Goal: Understand process/instructions: Learn how to perform a task or action

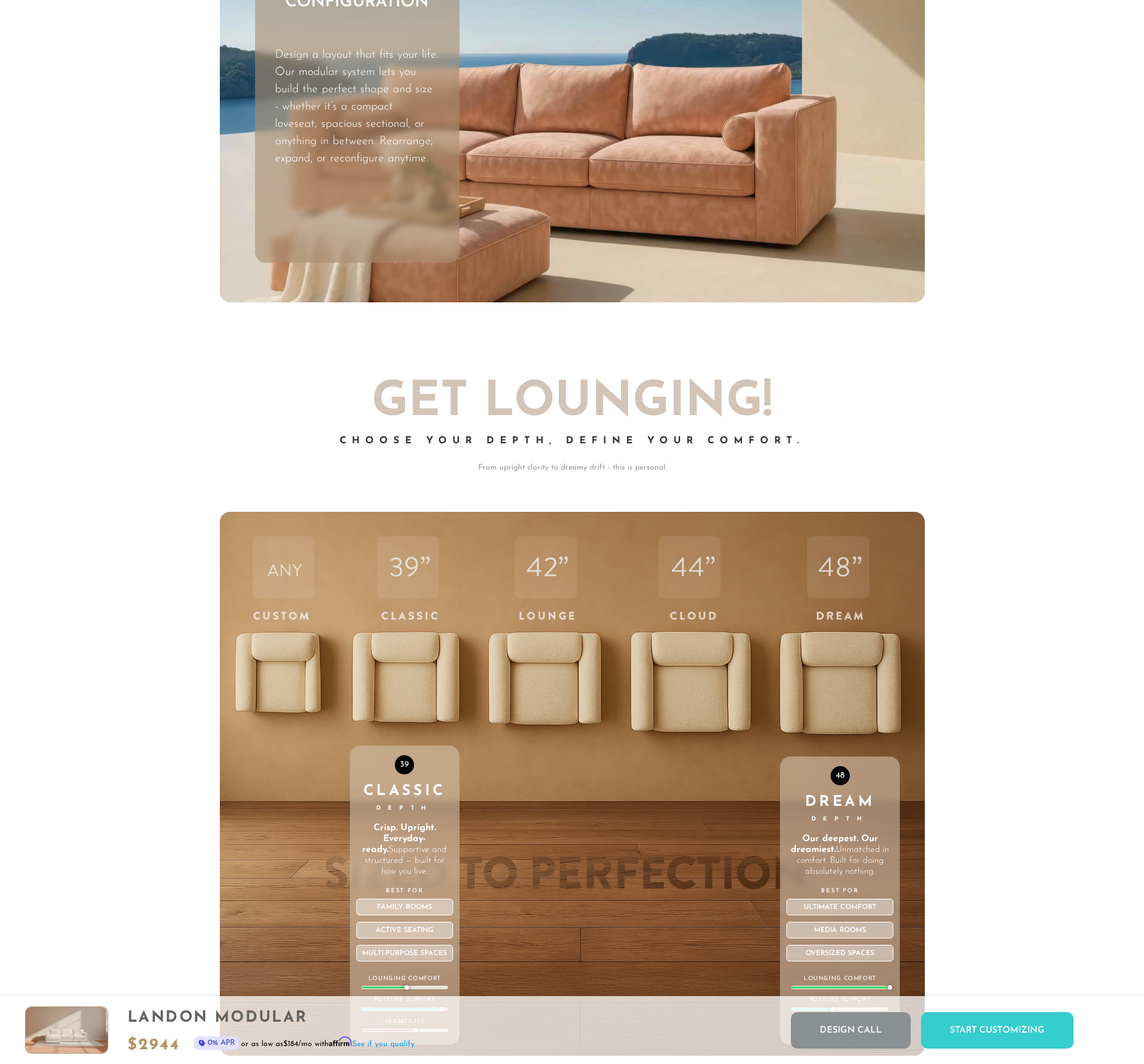
scroll to position [4112, 0]
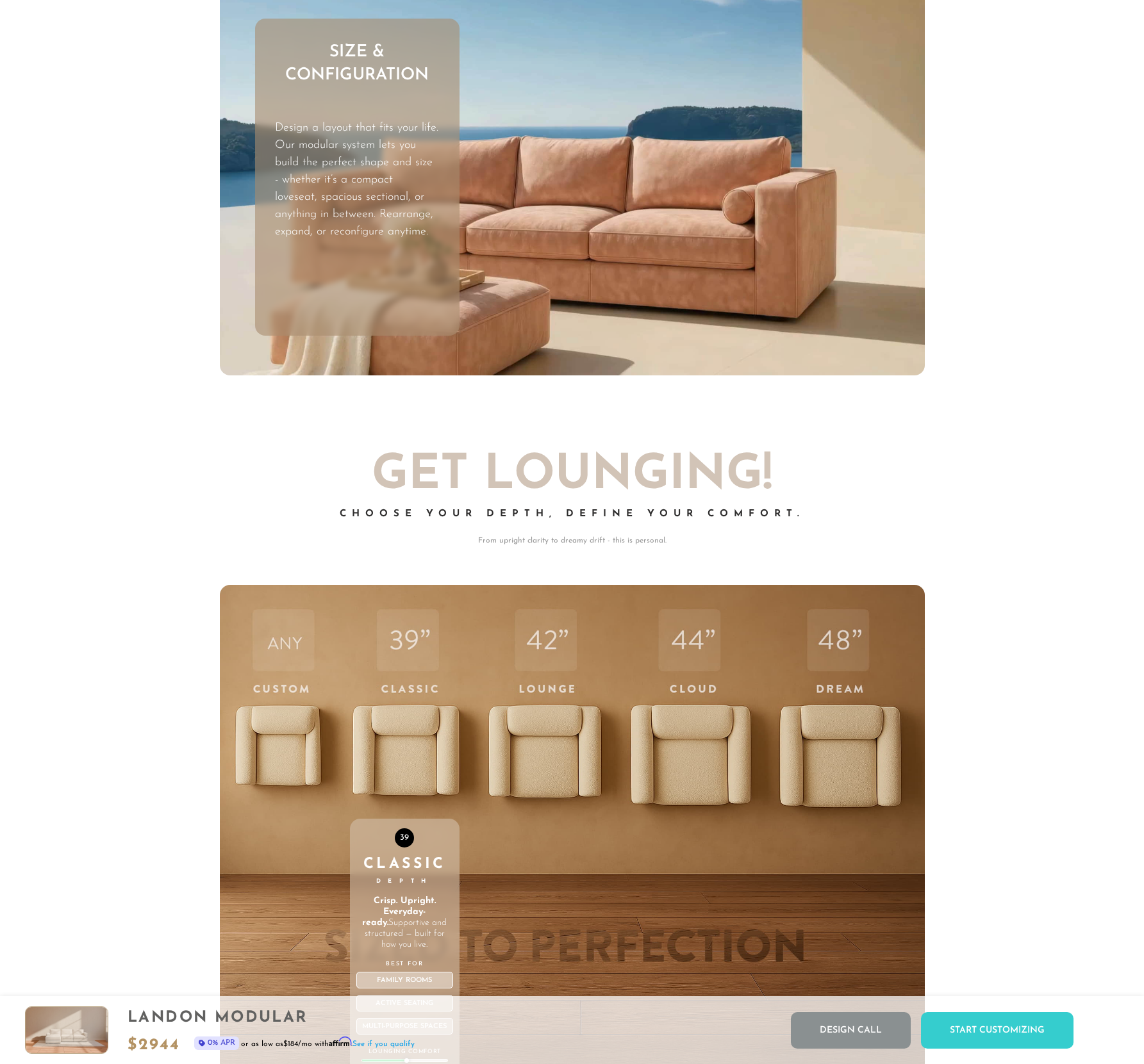
click at [407, 760] on div "39 Classic Depth Crisp. Upright. Everyday-ready. Supportive and structured — bu…" at bounding box center [405, 856] width 110 height 544
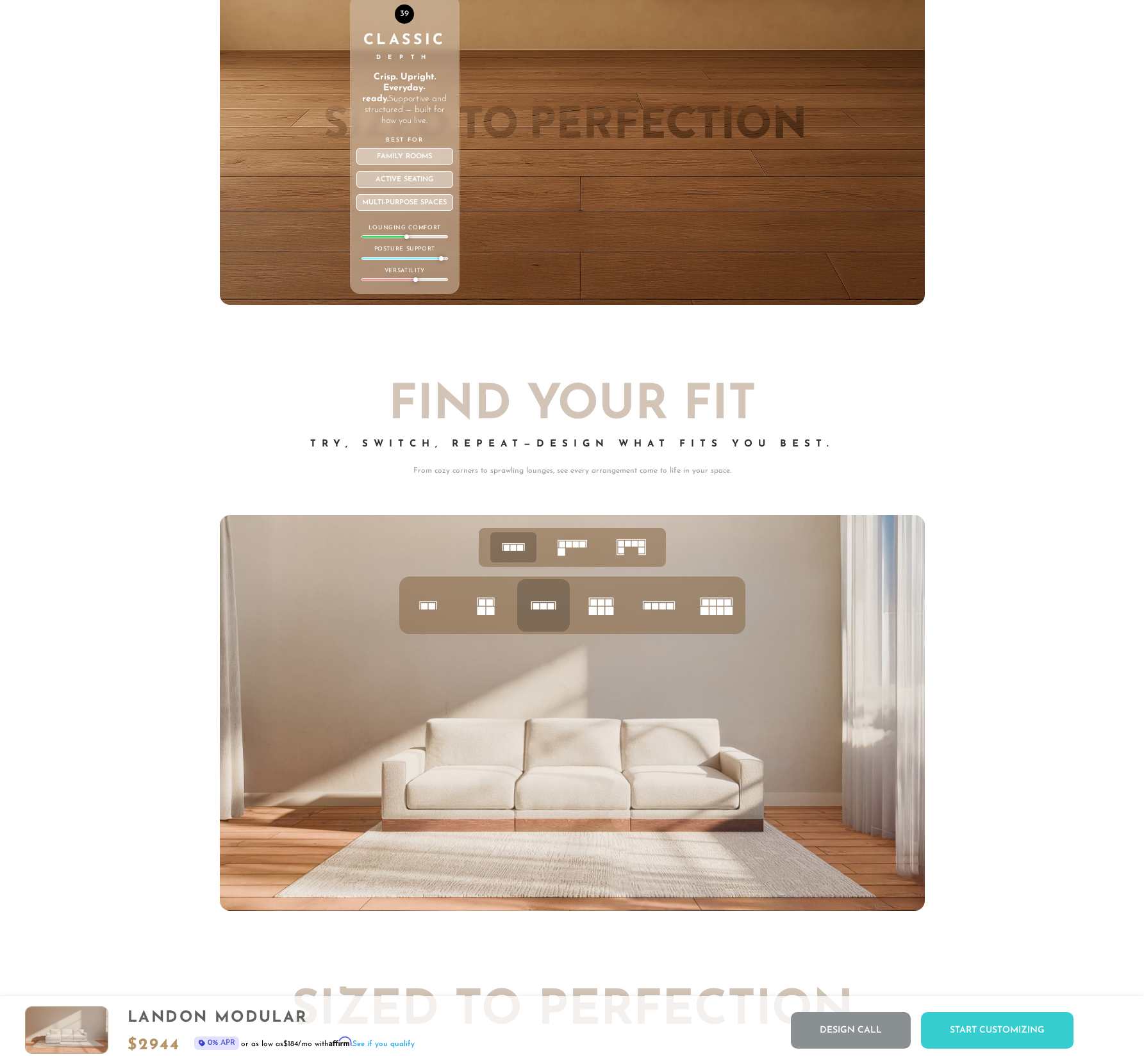
scroll to position [5023, 0]
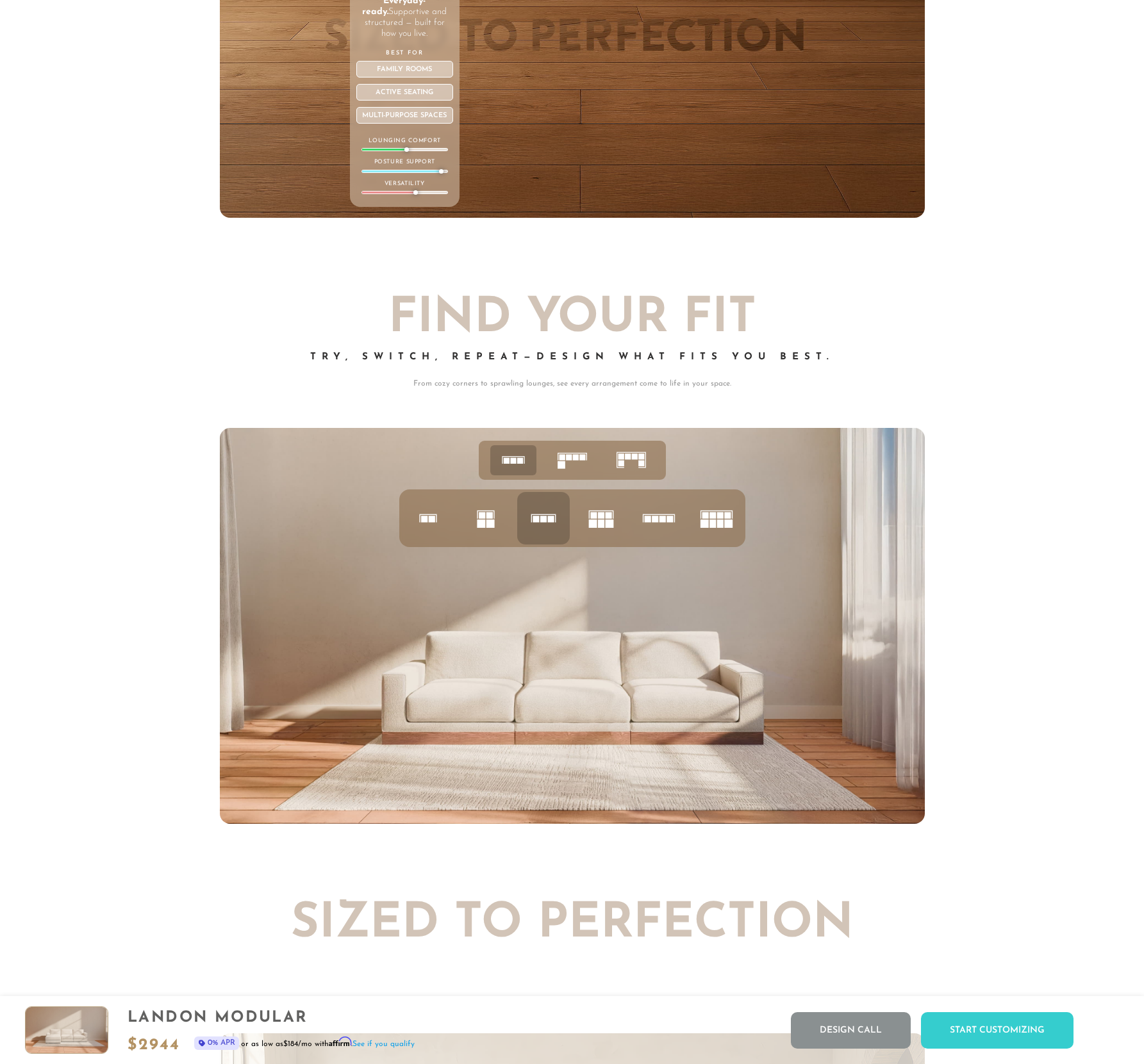
click at [569, 460] on rect at bounding box center [568, 457] width 5 height 5
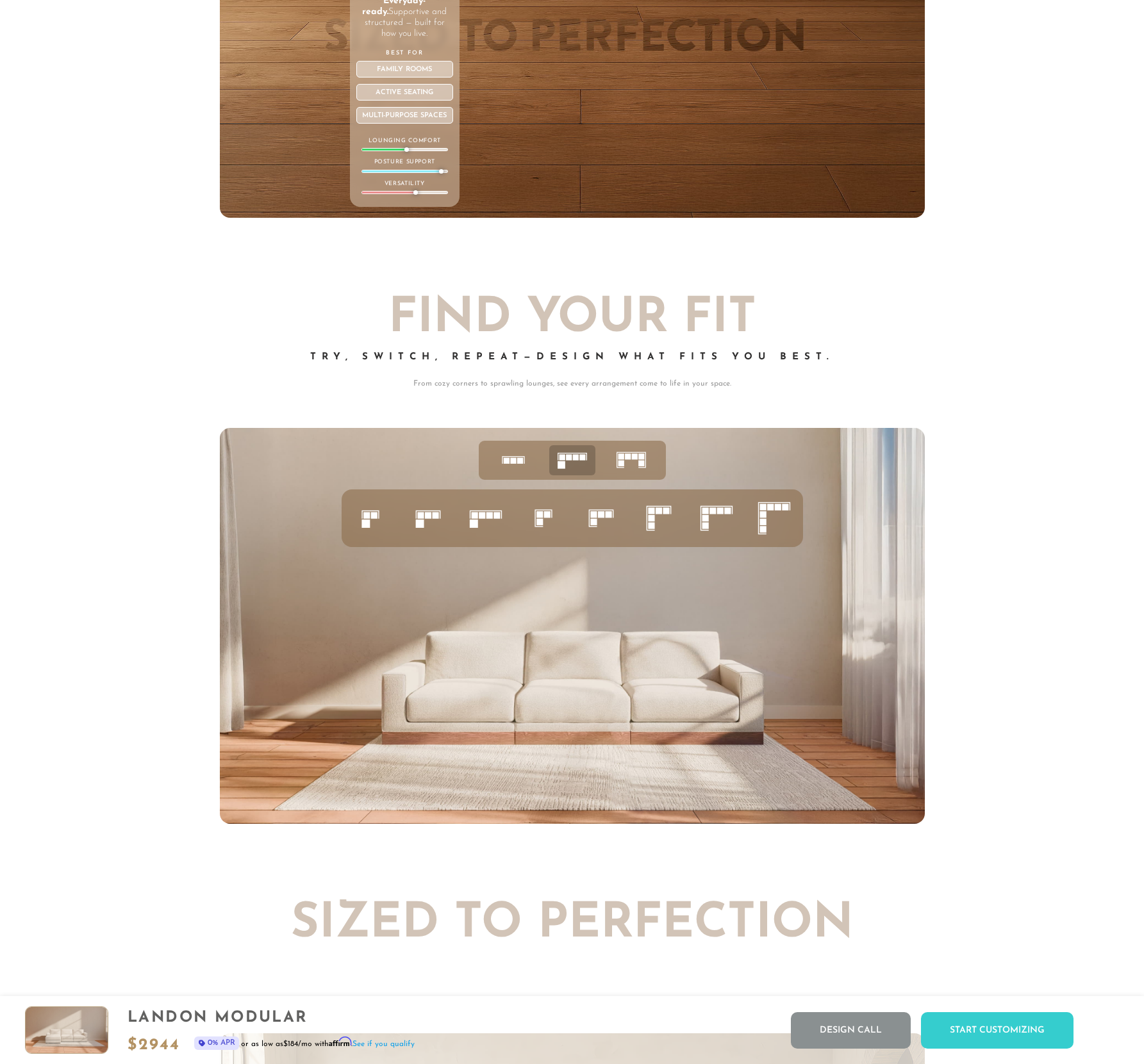
click at [544, 524] on icon at bounding box center [543, 518] width 43 height 43
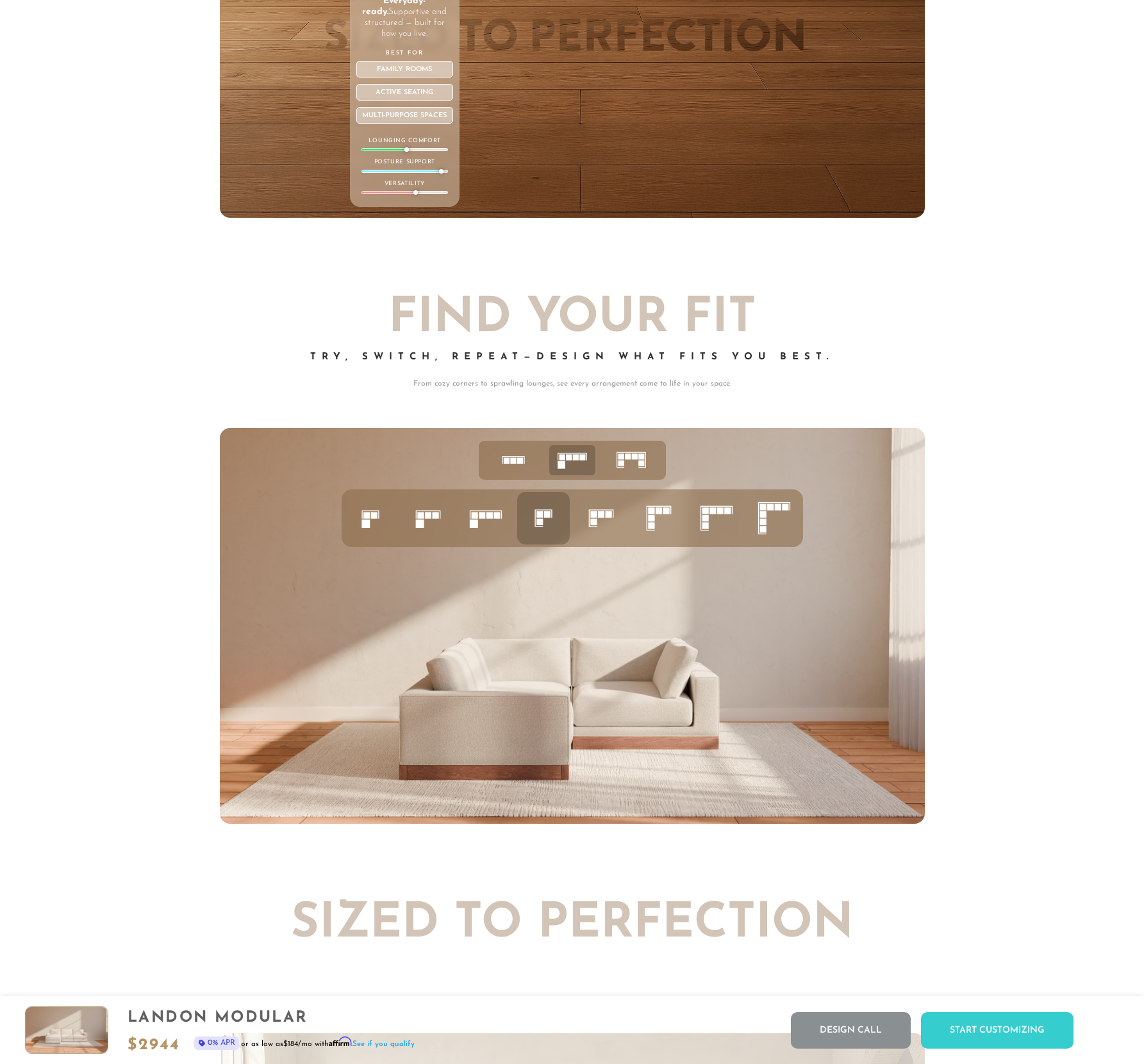
click at [375, 518] on rect at bounding box center [373, 515] width 6 height 6
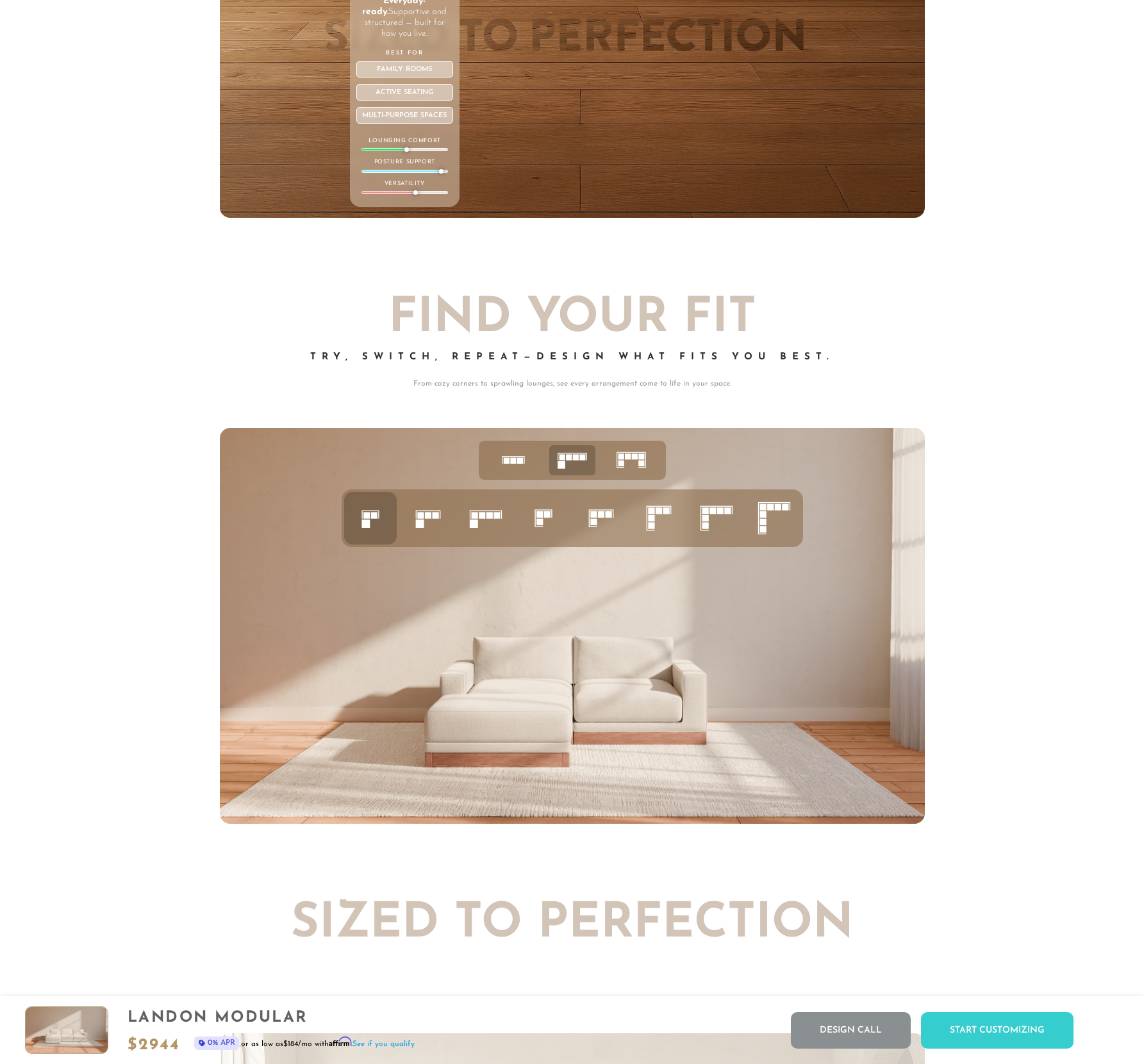
click at [544, 517] on rect at bounding box center [546, 514] width 6 height 6
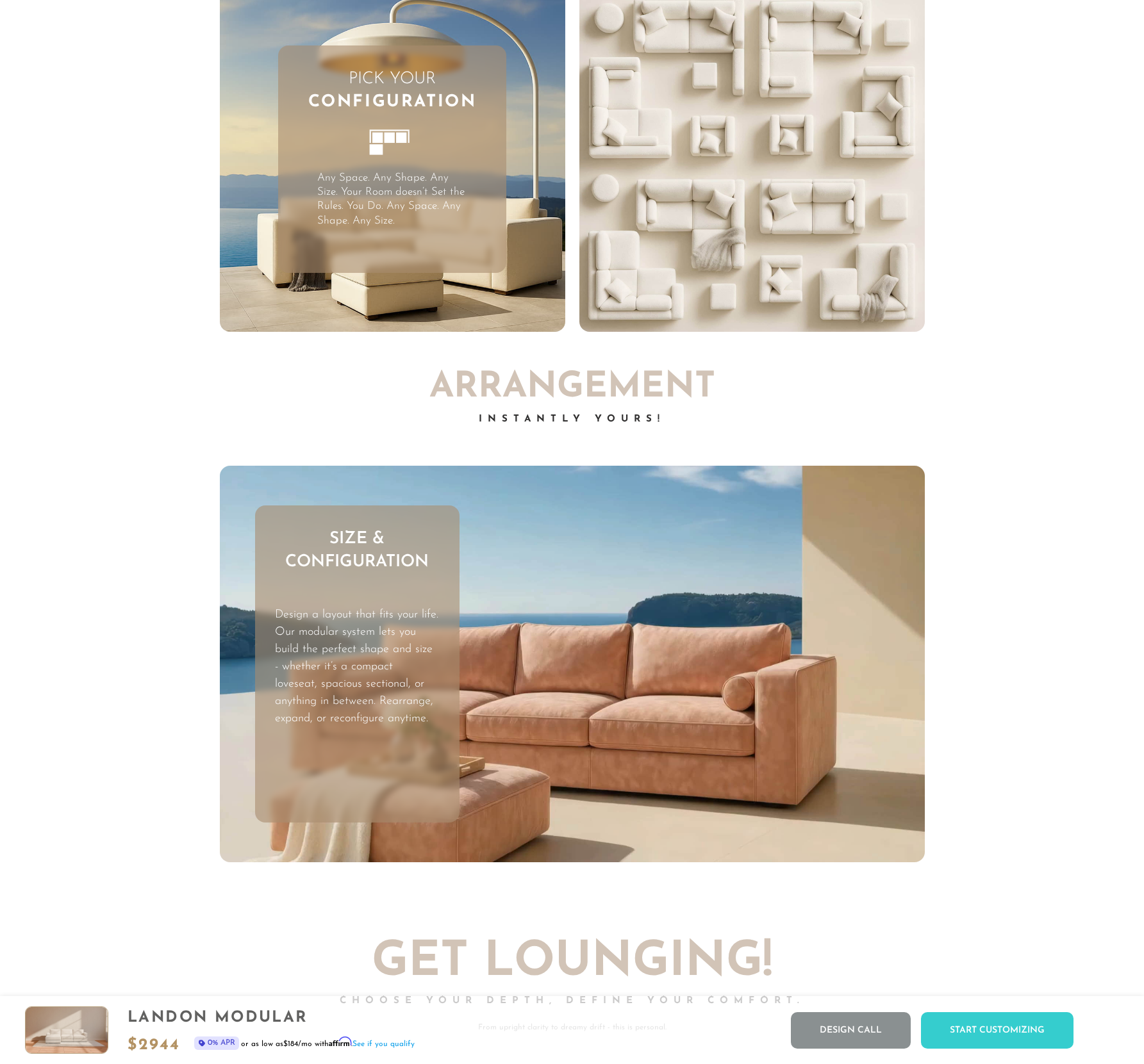
scroll to position [3780, 0]
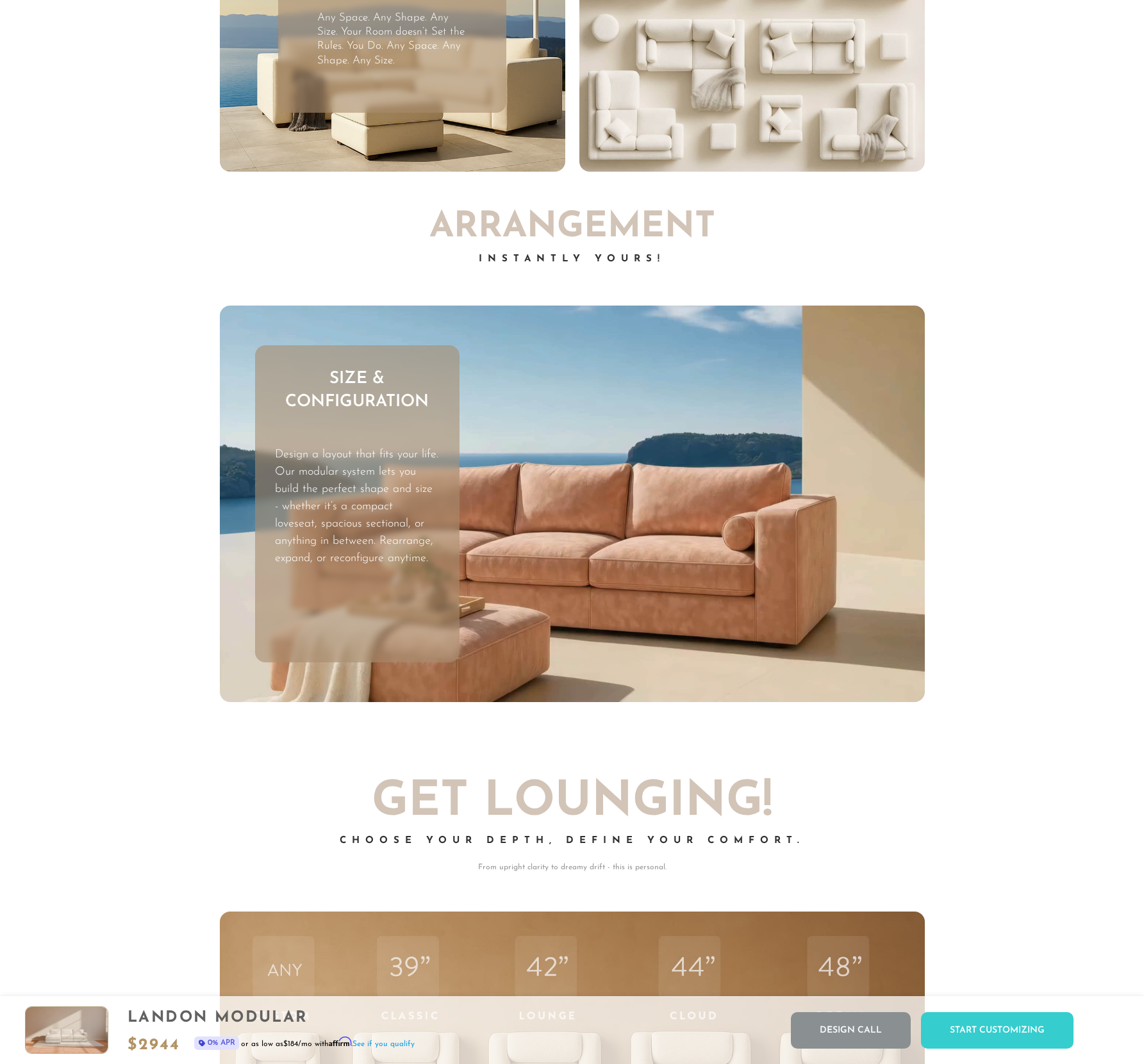
click at [343, 523] on p "Design a layout that fits your life. Our modular system lets you build the perf…" at bounding box center [357, 507] width 164 height 121
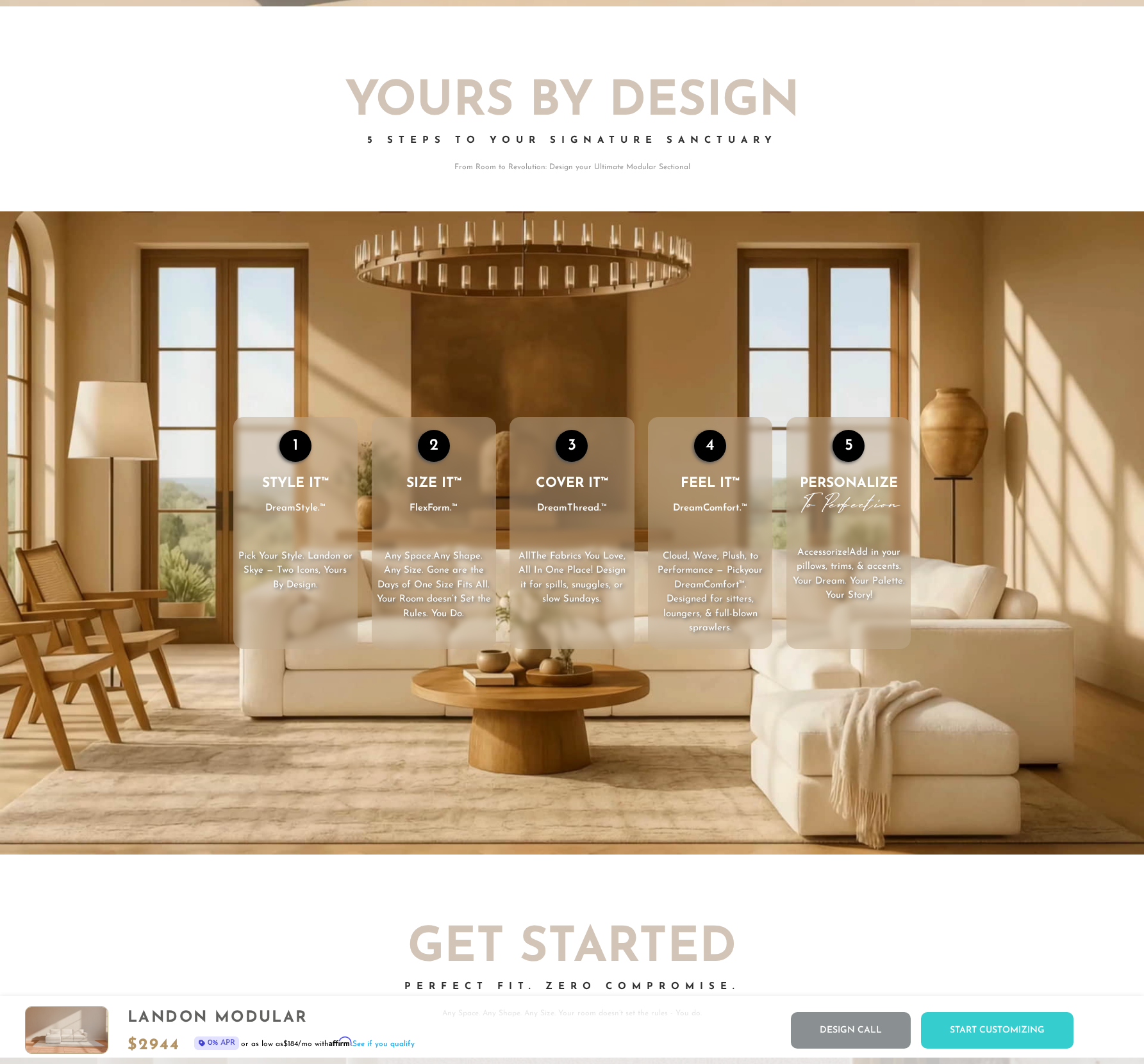
scroll to position [1750, 0]
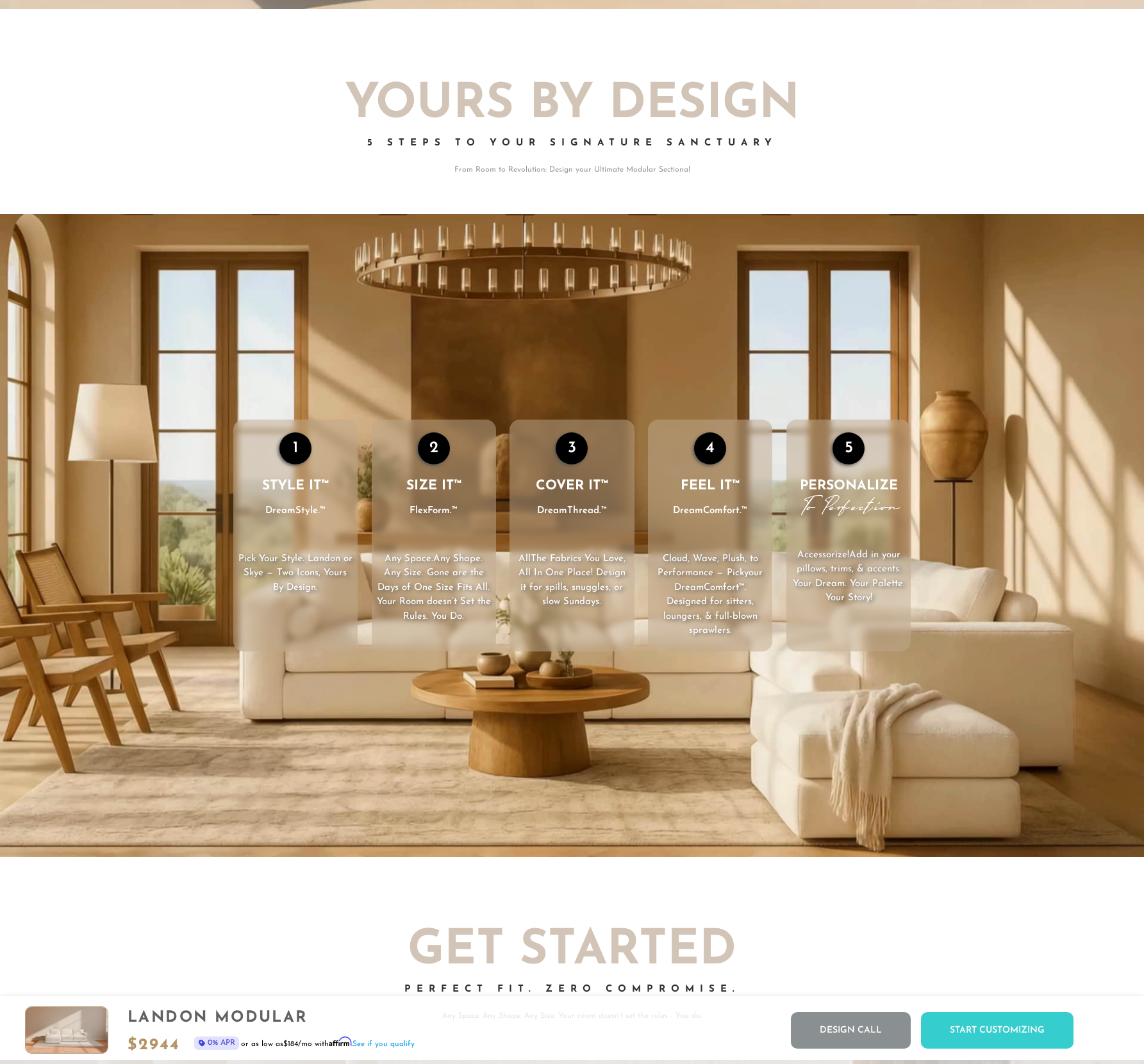
click at [484, 479] on li "2 SIZE IT™ FlexForm.™ Any Space. Any Shape . Any Size. Gone are the Days of One…" at bounding box center [433, 535] width 124 height 232
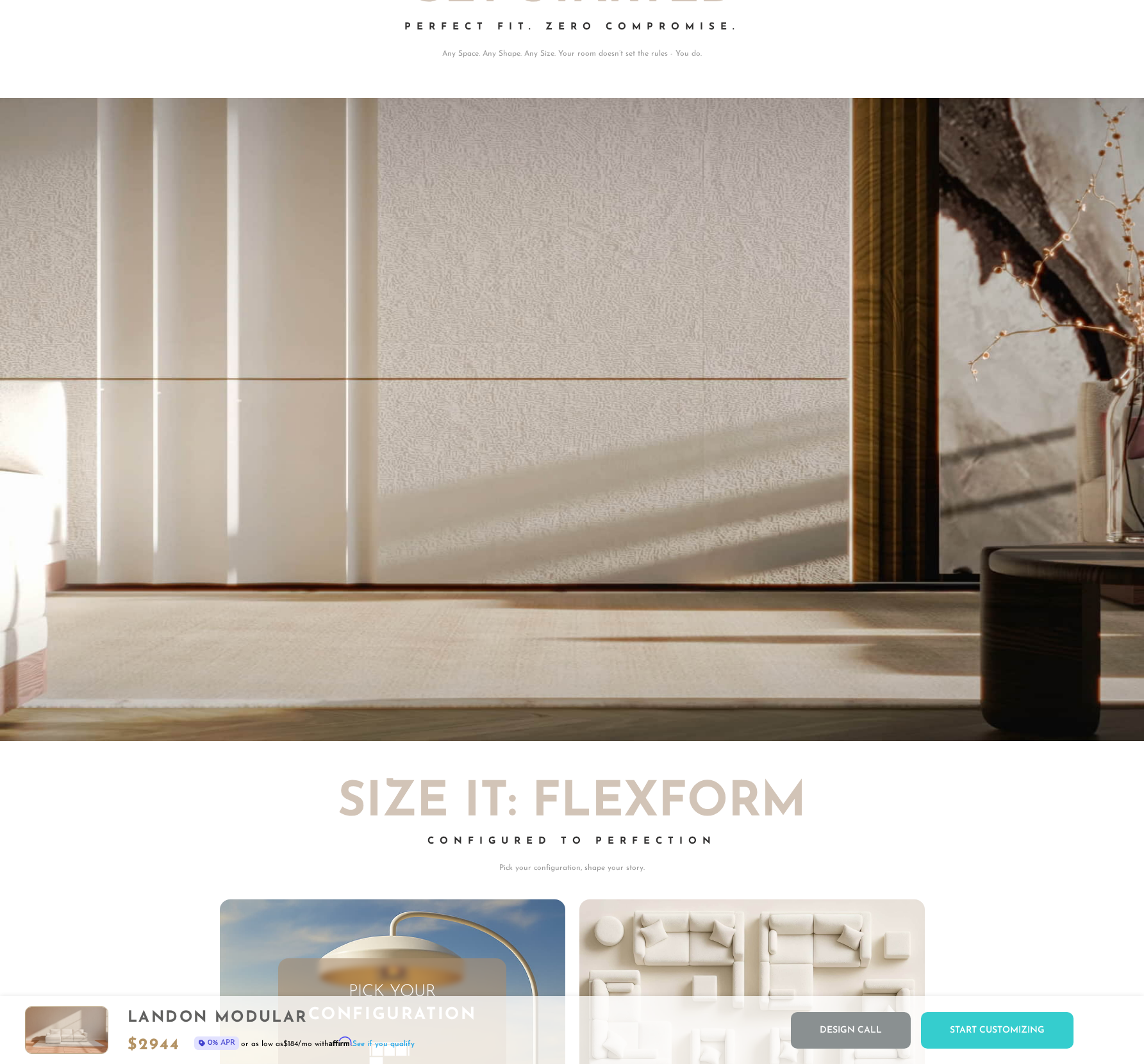
scroll to position [2715, 0]
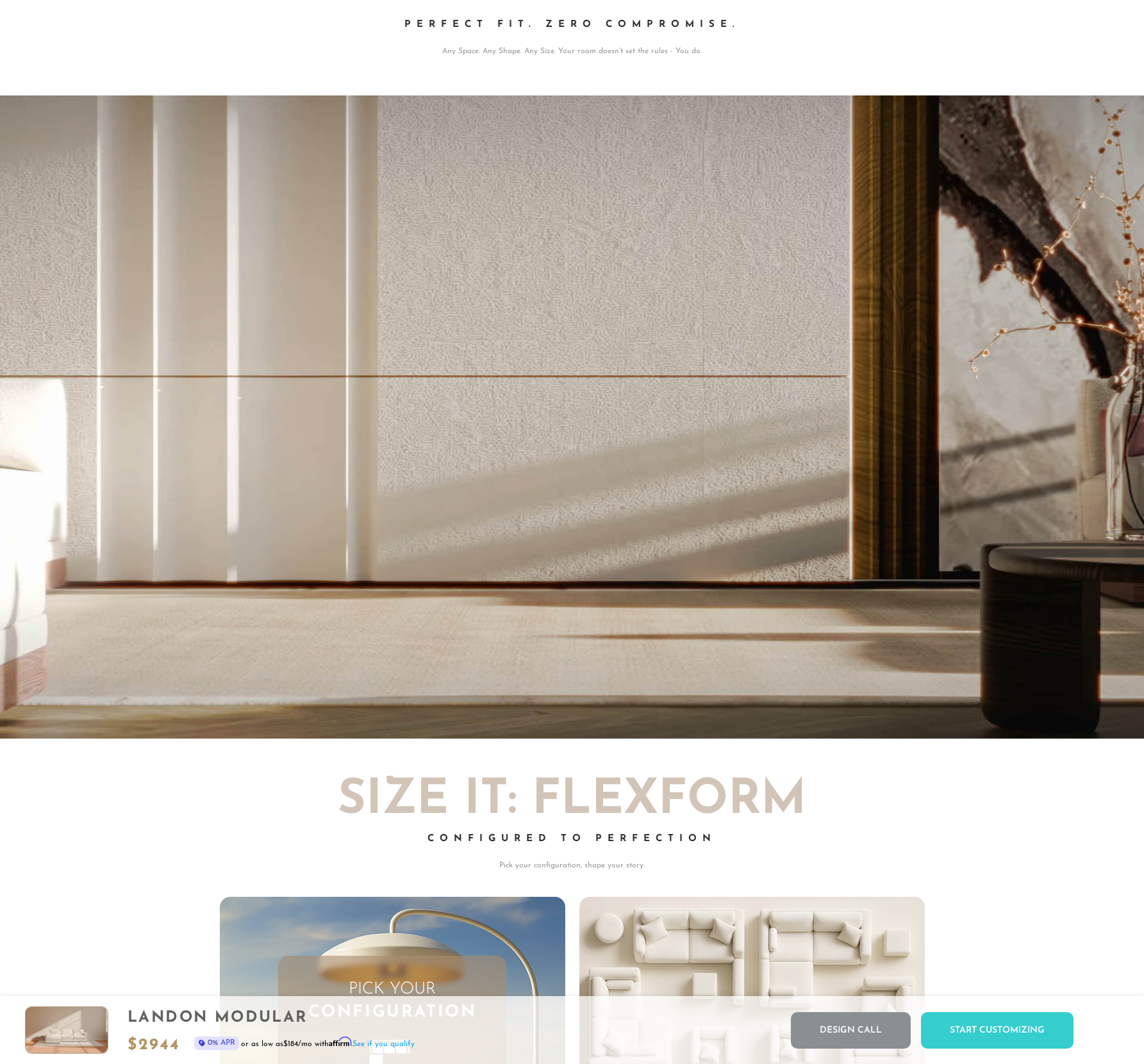
click at [715, 412] on video "Your browser does not support HTML5 video." at bounding box center [572, 417] width 1144 height 643
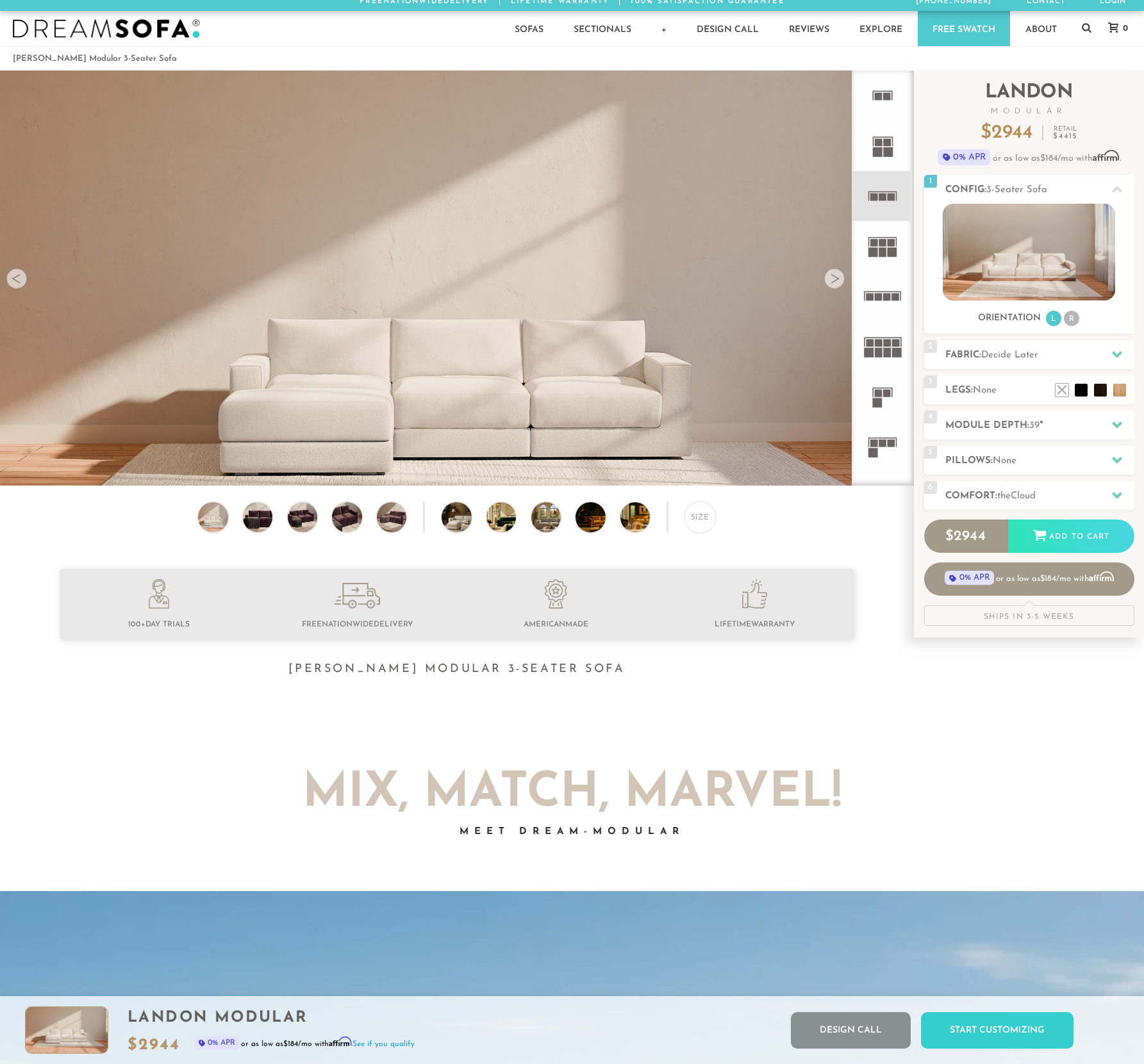
scroll to position [0, 0]
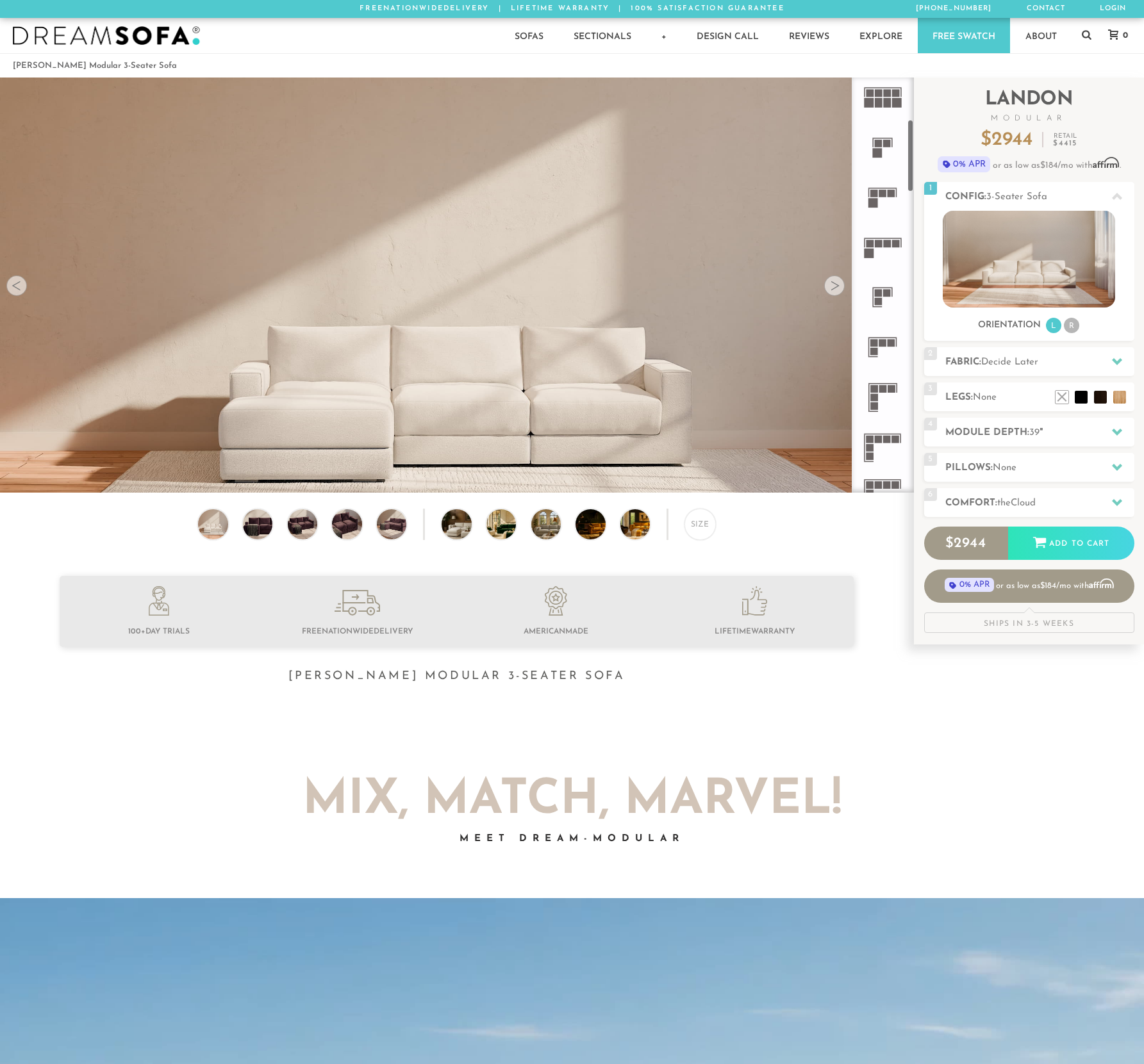
drag, startPoint x: 908, startPoint y: 143, endPoint x: 893, endPoint y: 222, distance: 80.4
click at [907, 193] on div at bounding box center [882, 285] width 62 height 415
click at [888, 279] on icon at bounding box center [882, 267] width 50 height 50
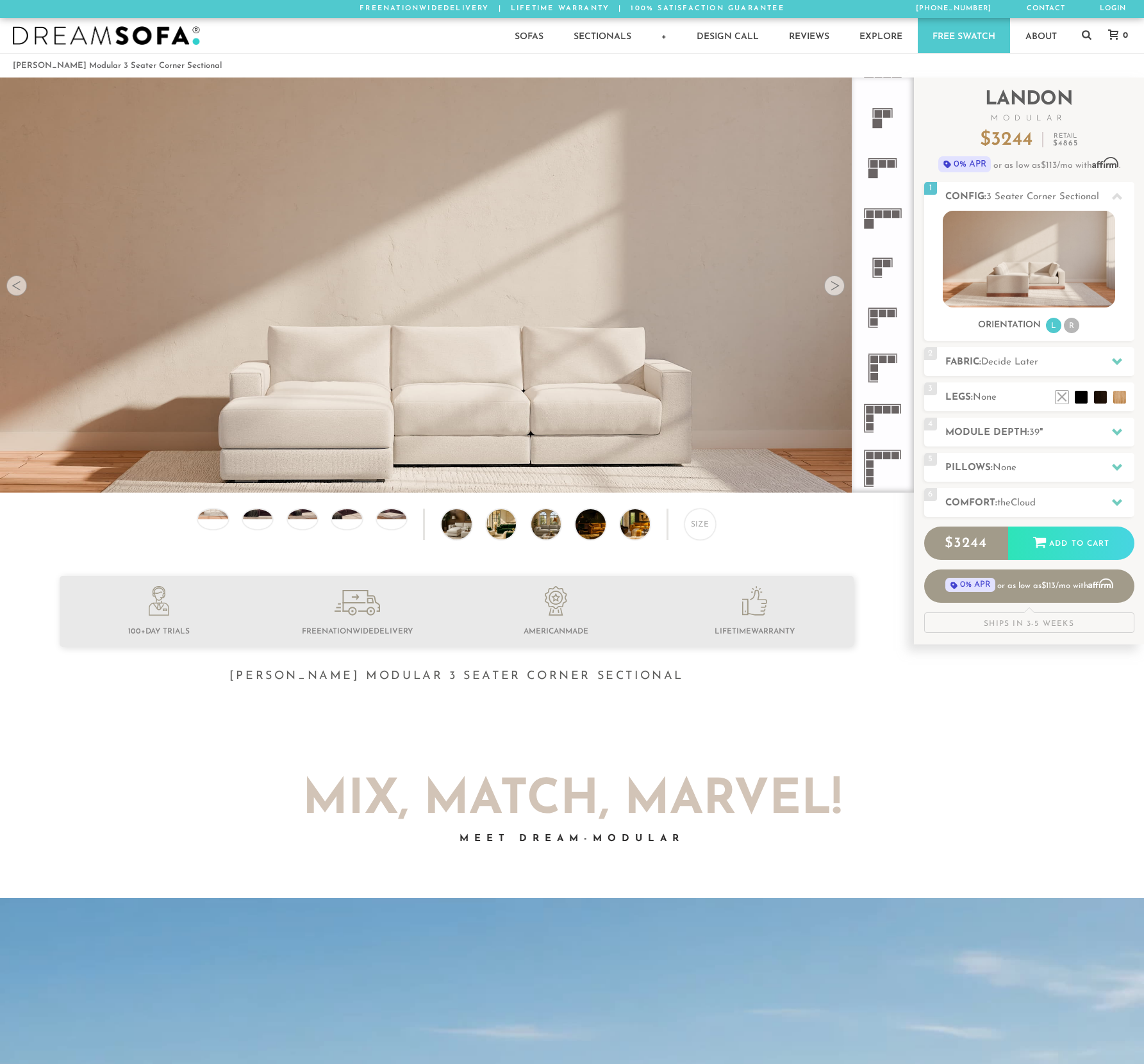
click at [875, 266] on rect at bounding box center [878, 263] width 8 height 8
click at [881, 267] on rect at bounding box center [878, 263] width 8 height 8
